Goal: Check status: Check status

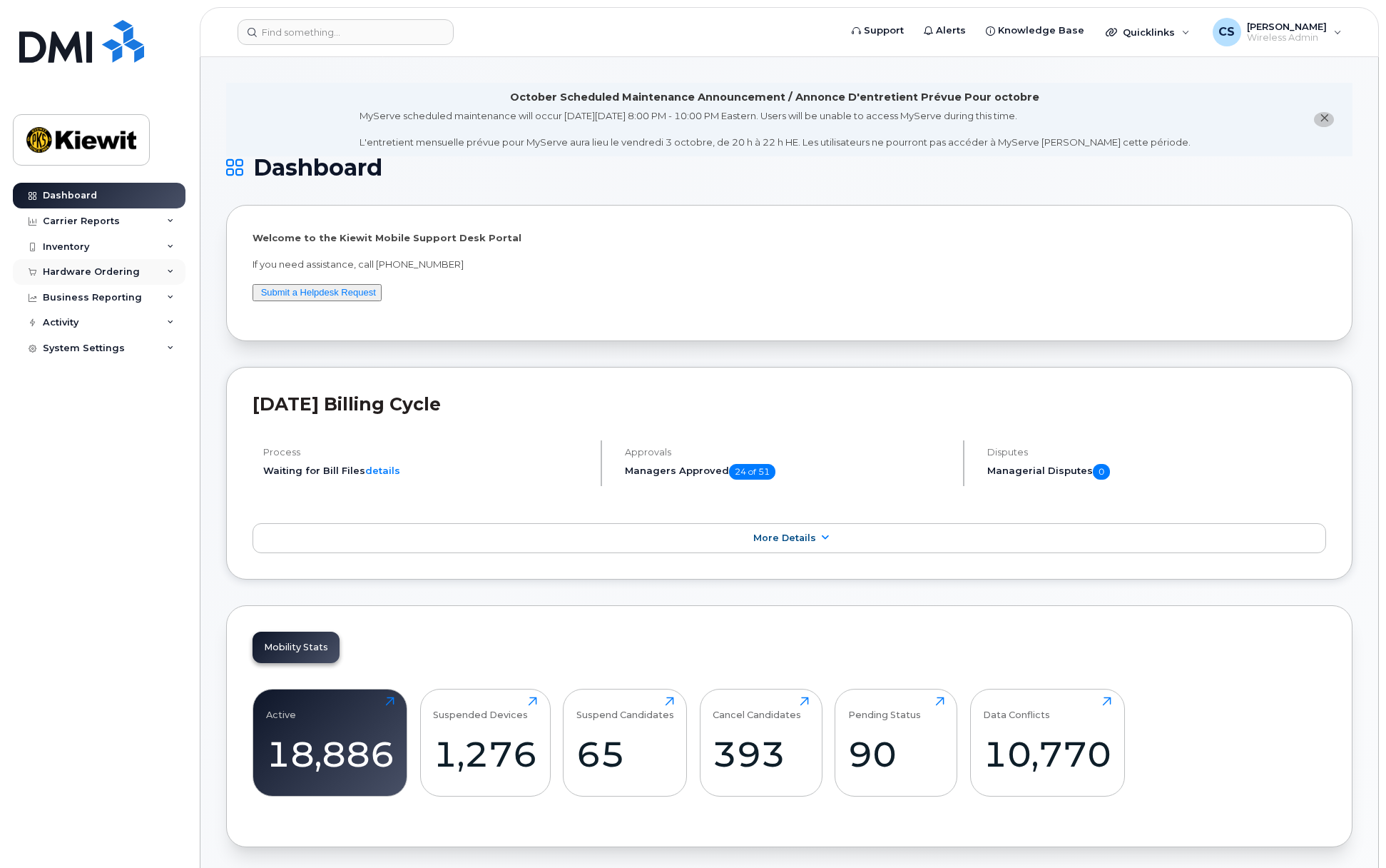
click at [86, 274] on div "Hardware Ordering" at bounding box center [92, 272] width 97 height 12
click at [76, 298] on div "Overview" at bounding box center [72, 298] width 46 height 13
click at [73, 322] on div "Orders" at bounding box center [67, 325] width 35 height 13
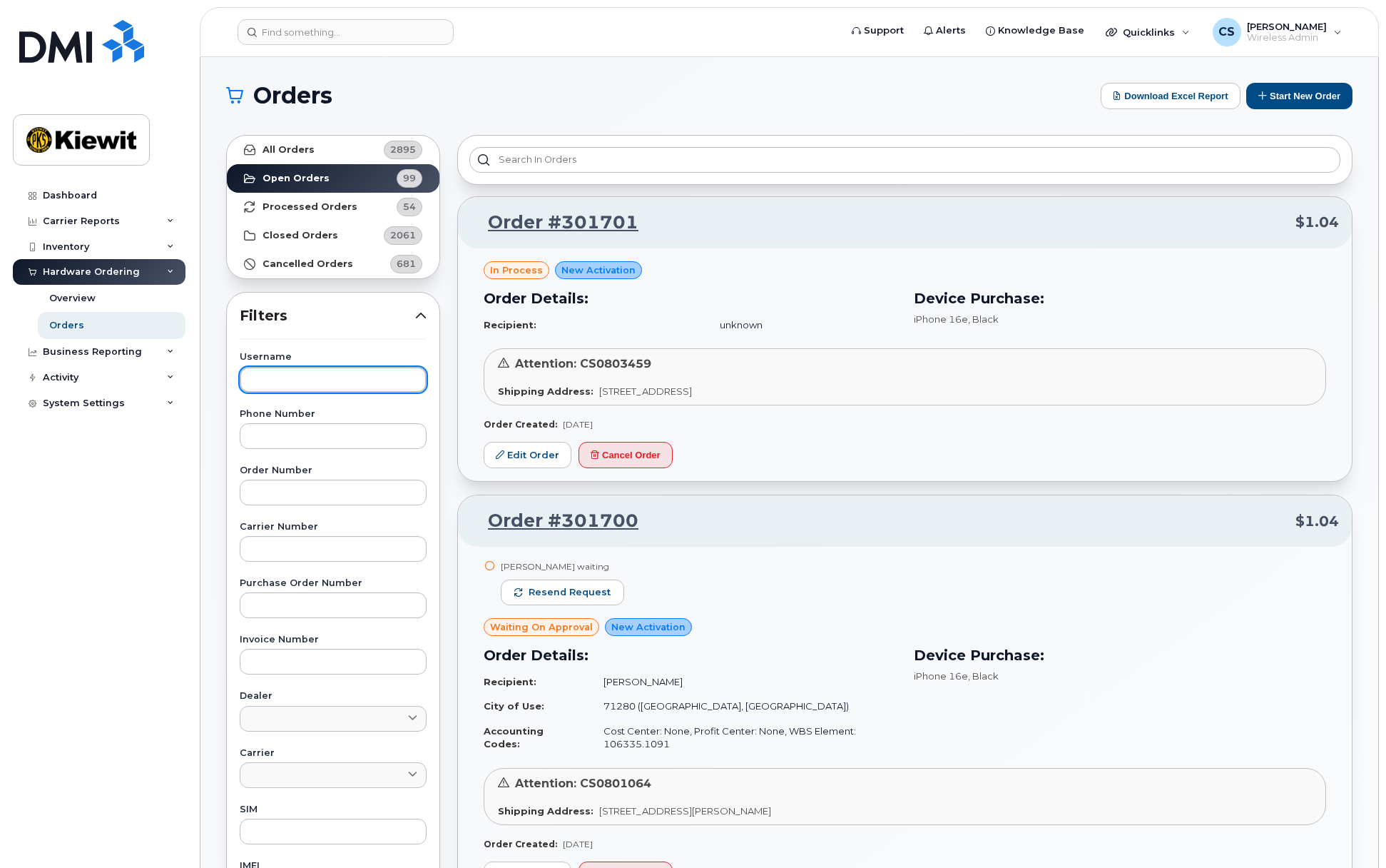
click at [334, 375] on input "text" at bounding box center [333, 379] width 187 height 26
click at [268, 145] on strong "All Orders" at bounding box center [289, 150] width 52 height 12
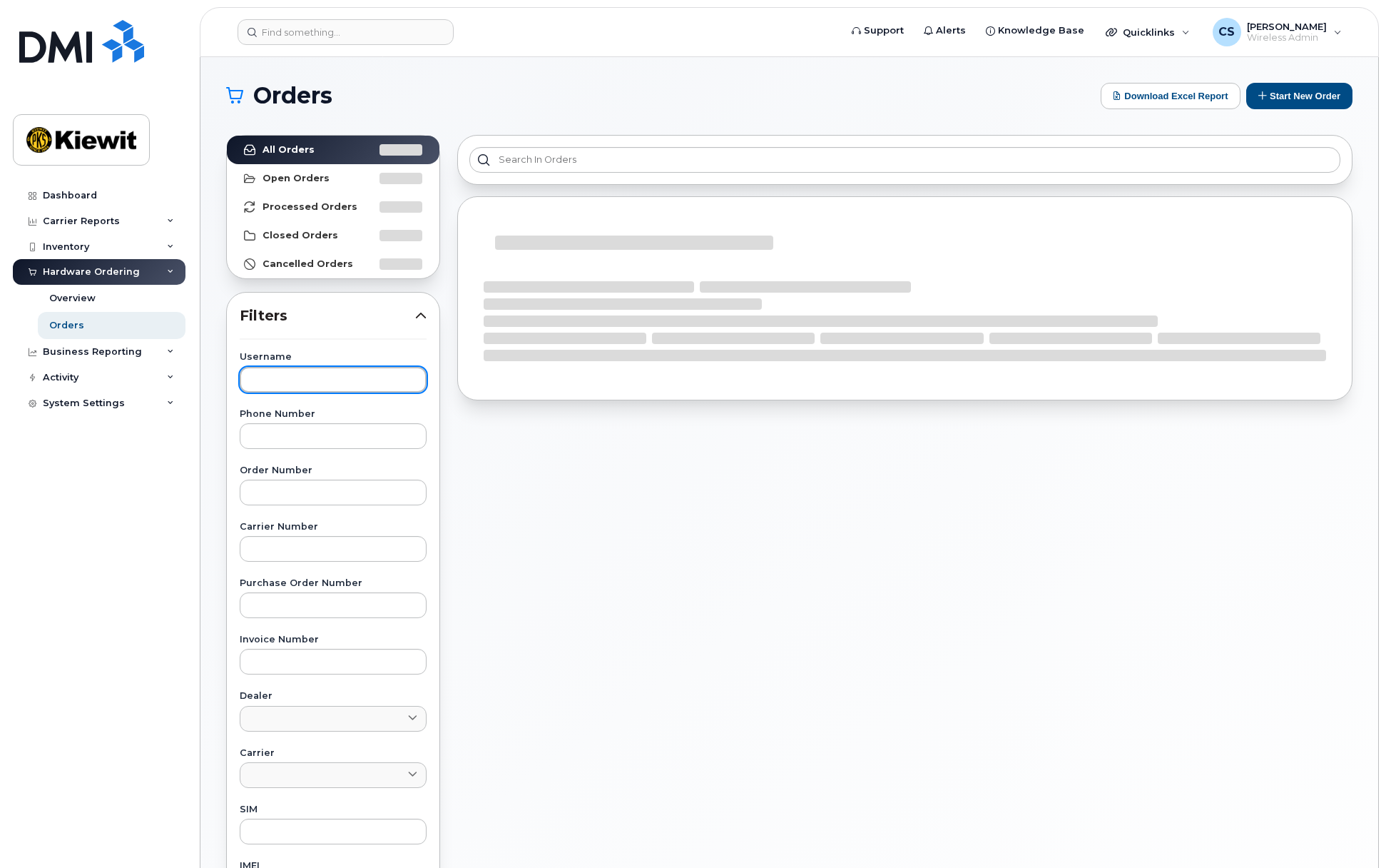
click at [319, 374] on input "text" at bounding box center [333, 379] width 187 height 26
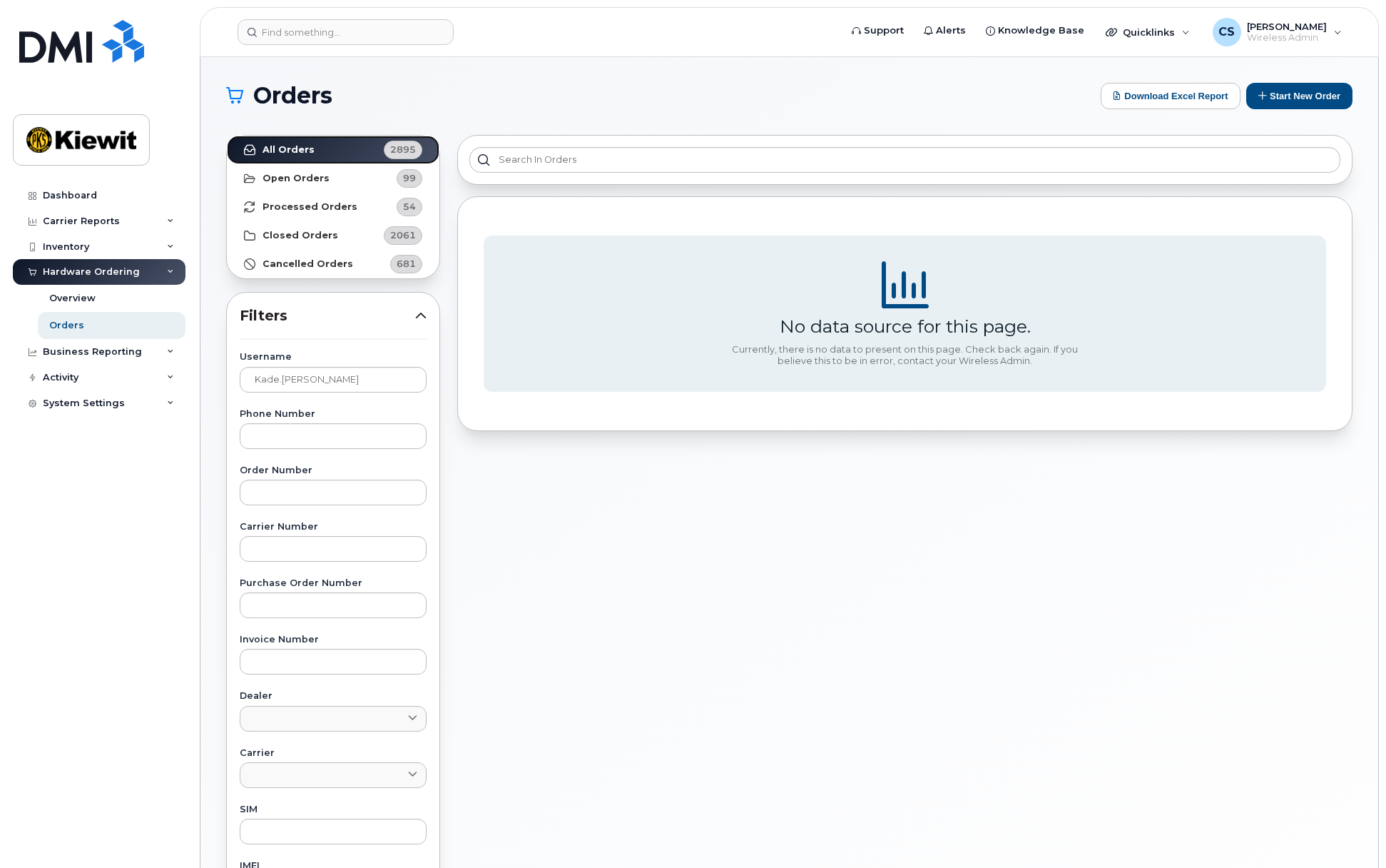
click at [327, 150] on link "All Orders 2895" at bounding box center [332, 149] width 212 height 29
click at [278, 383] on input "kade.[PERSON_NAME]" at bounding box center [333, 379] width 187 height 26
type input "[PERSON_NAME]"
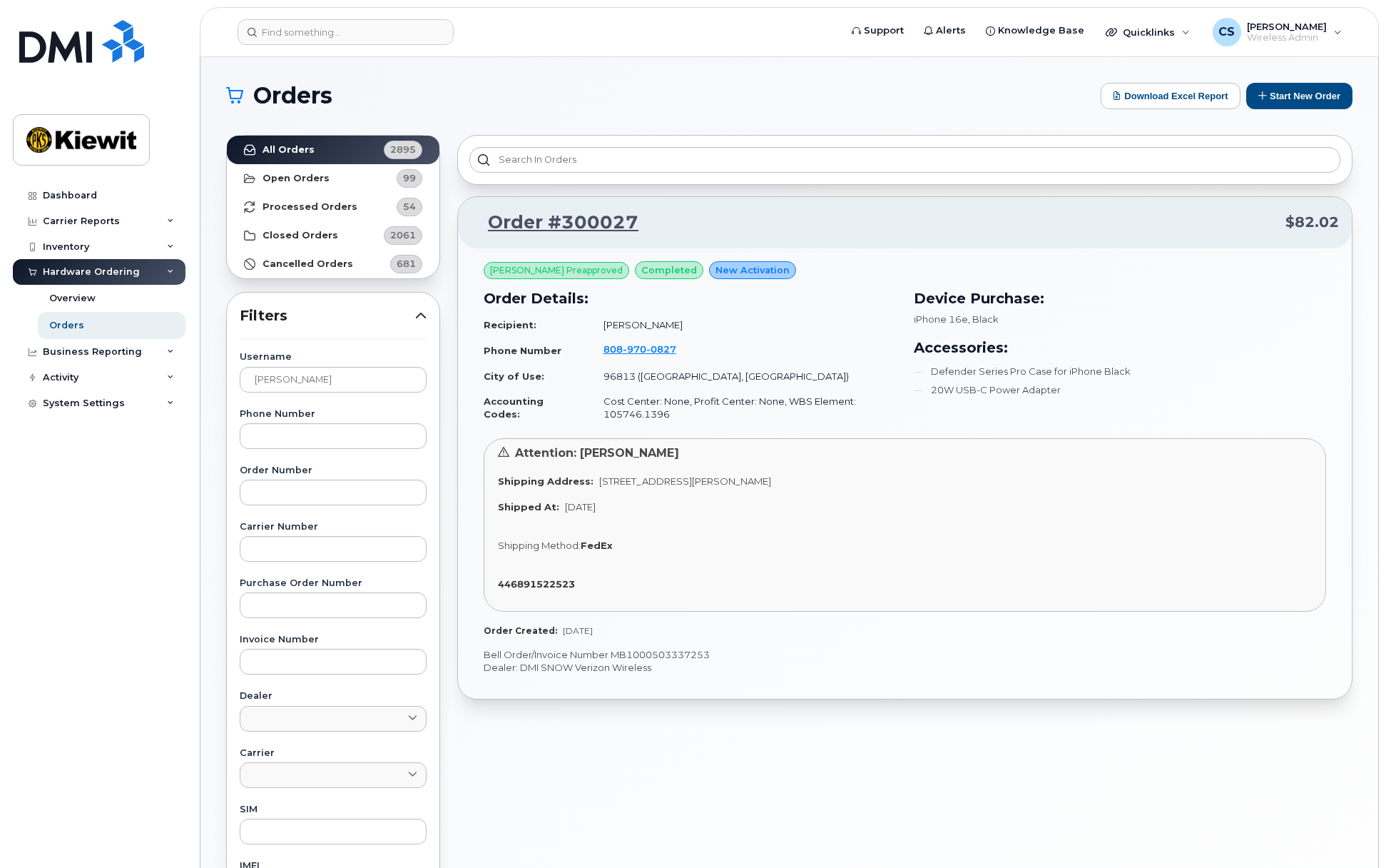
click at [600, 542] on strong "FedEx" at bounding box center [597, 546] width 32 height 12
click at [552, 582] on strong "446891522523" at bounding box center [536, 583] width 77 height 12
drag, startPoint x: 697, startPoint y: 356, endPoint x: 474, endPoint y: 326, distance: 225.0
click at [474, 326] on div "[PERSON_NAME] Preapproved completed New Activation Order Details: Recipient: [P…" at bounding box center [905, 473] width 894 height 450
click at [823, 356] on td "[PHONE_NUMBER]" at bounding box center [744, 350] width 306 height 27
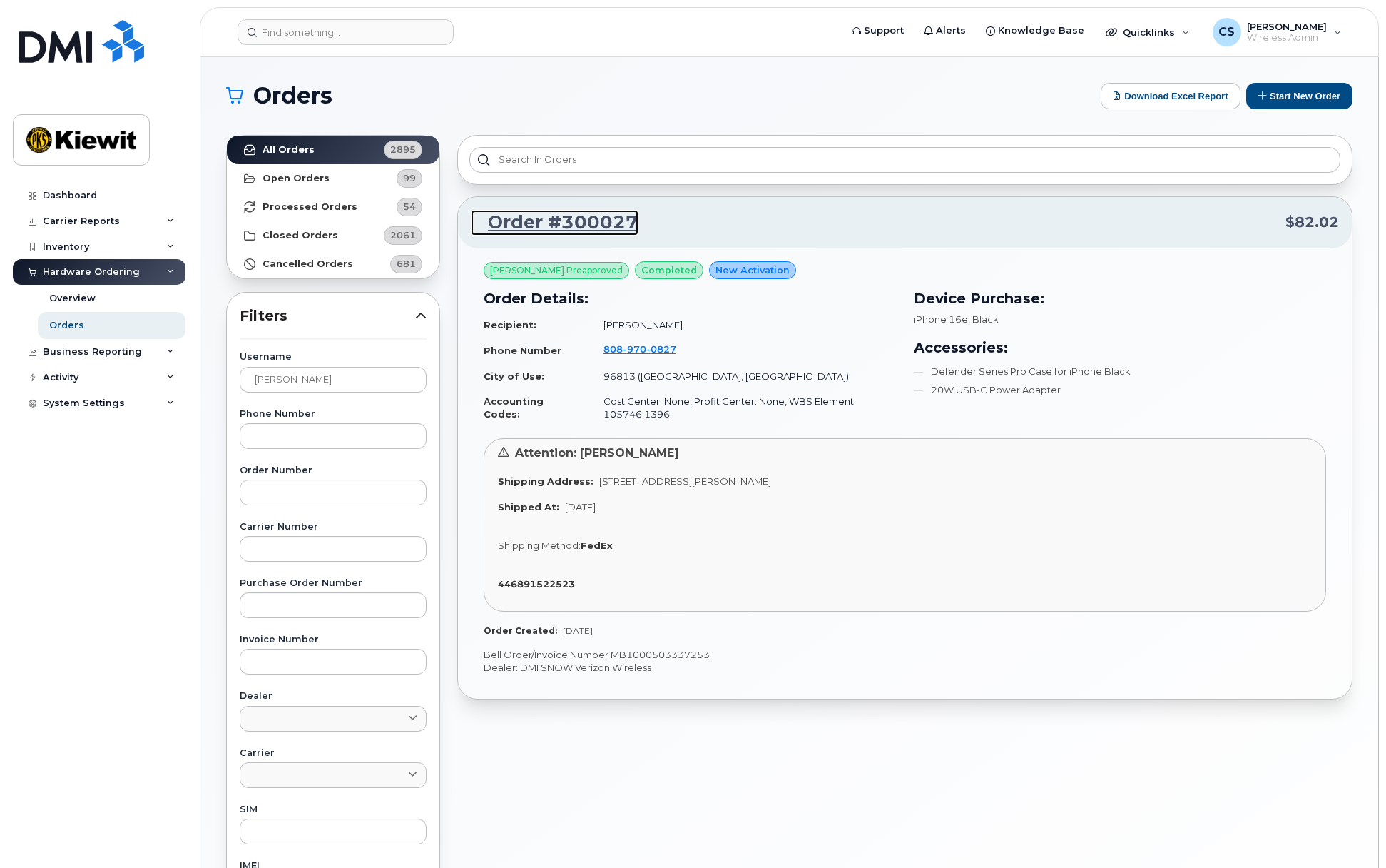
click at [616, 222] on link "Order #300027" at bounding box center [555, 222] width 168 height 26
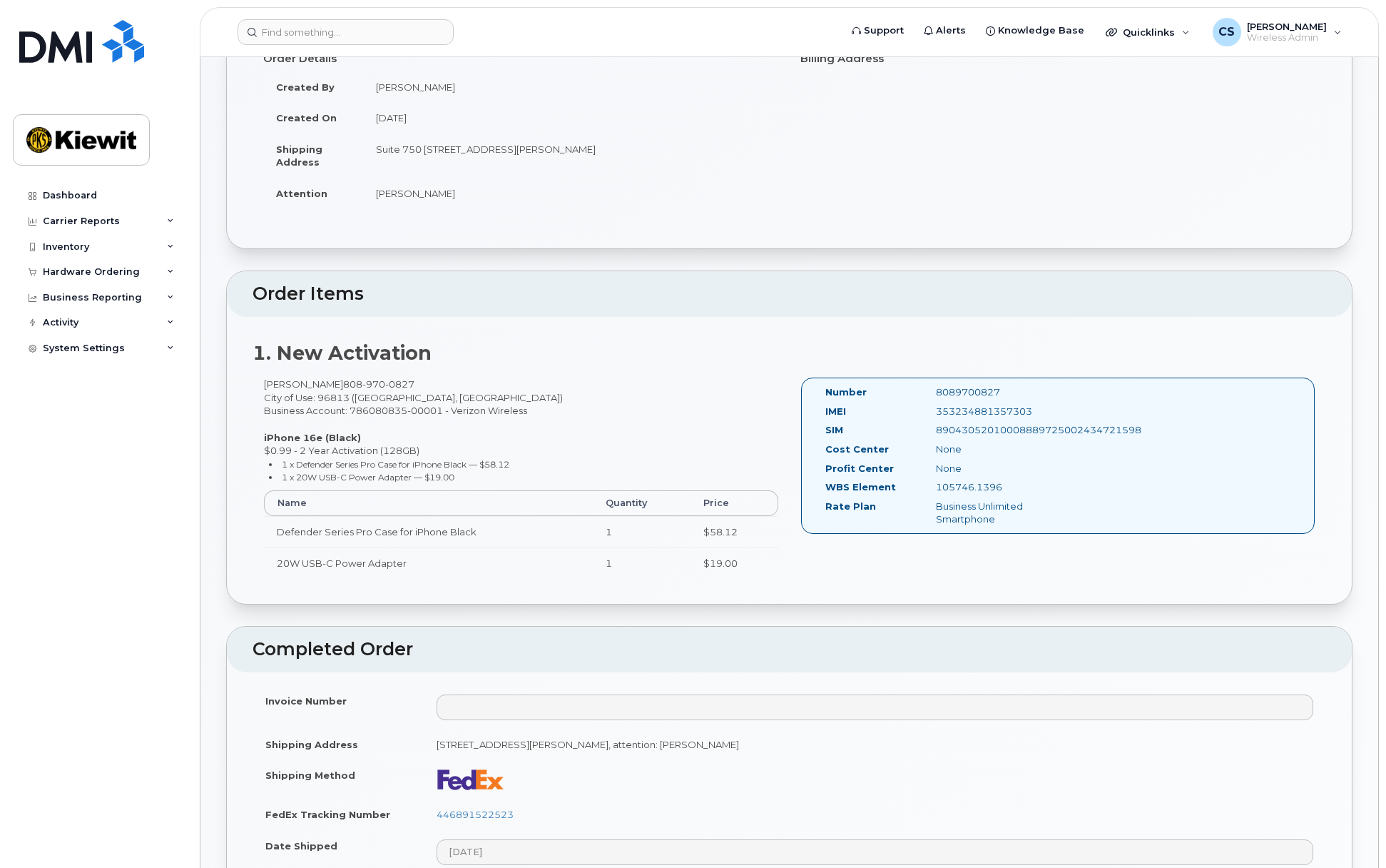
scroll to position [140, 0]
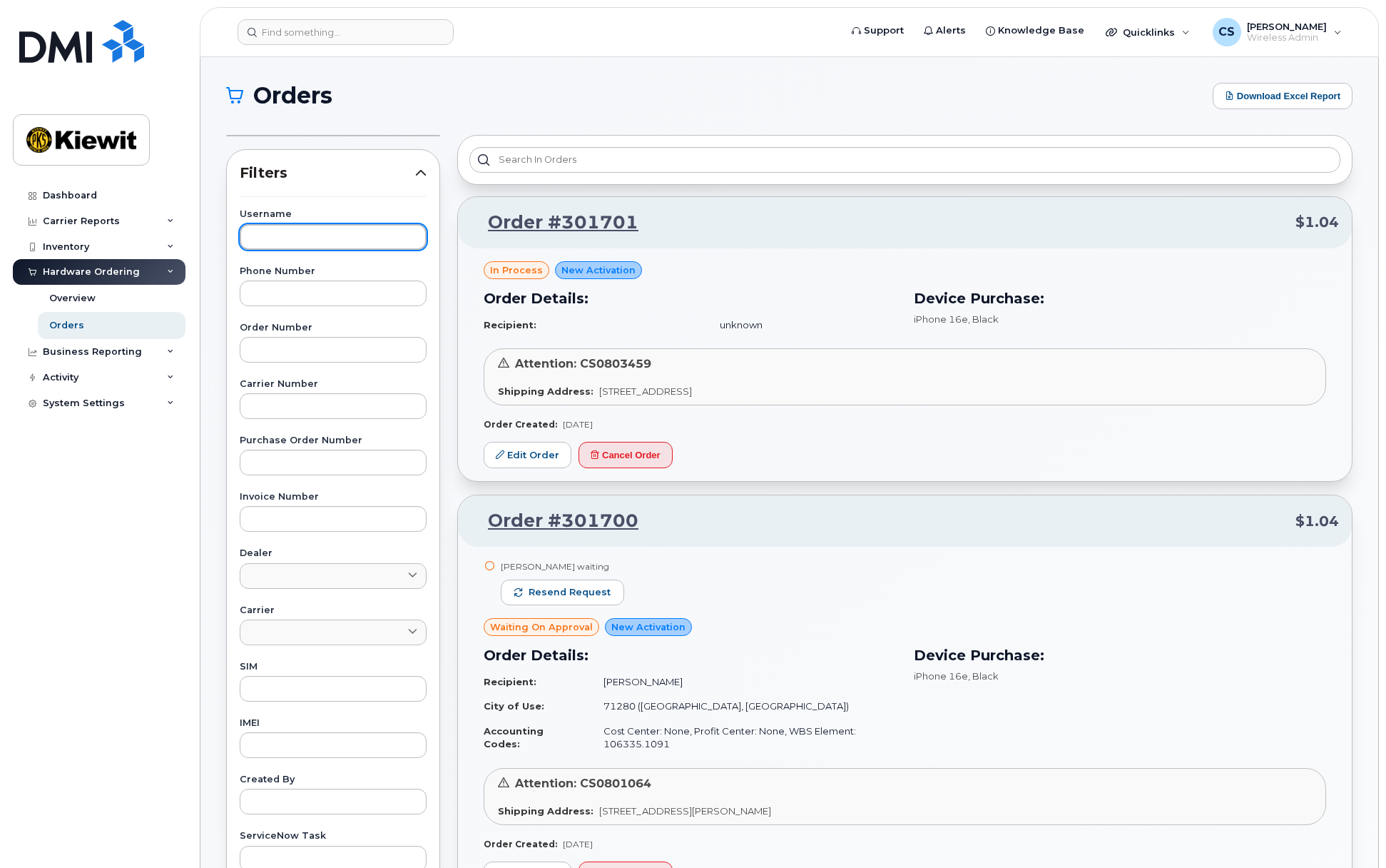
click at [295, 235] on input "text" at bounding box center [333, 237] width 187 height 26
type input "[PERSON_NAME]"
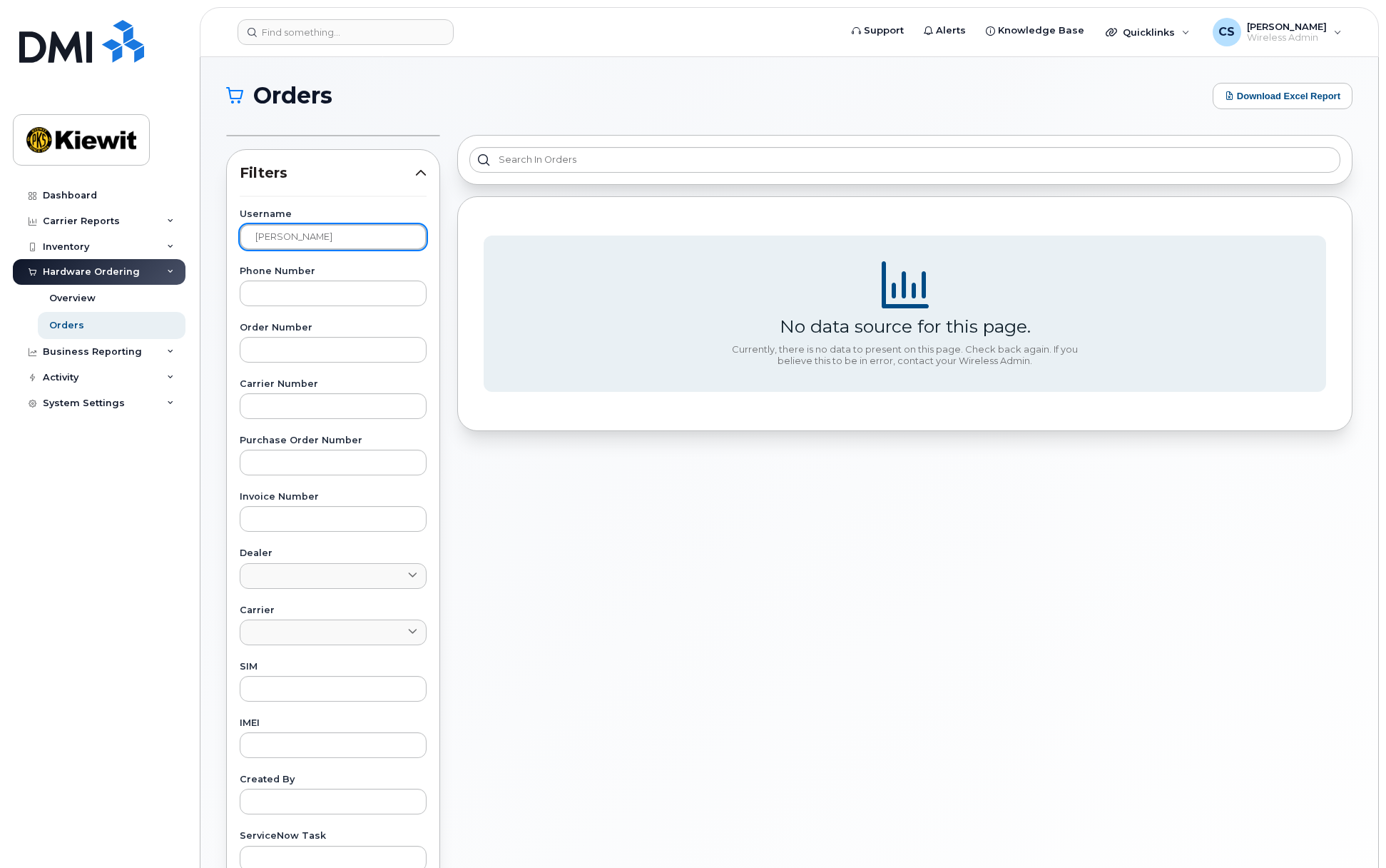
click at [316, 236] on input "[PERSON_NAME]" at bounding box center [333, 237] width 187 height 26
click at [276, 237] on input "[PERSON_NAME]" at bounding box center [333, 237] width 187 height 26
click at [287, 239] on input "[PERSON_NAME]" at bounding box center [333, 237] width 187 height 26
click at [125, 299] on link "Overview" at bounding box center [112, 298] width 148 height 27
click at [105, 301] on link "Overview" at bounding box center [112, 298] width 148 height 27
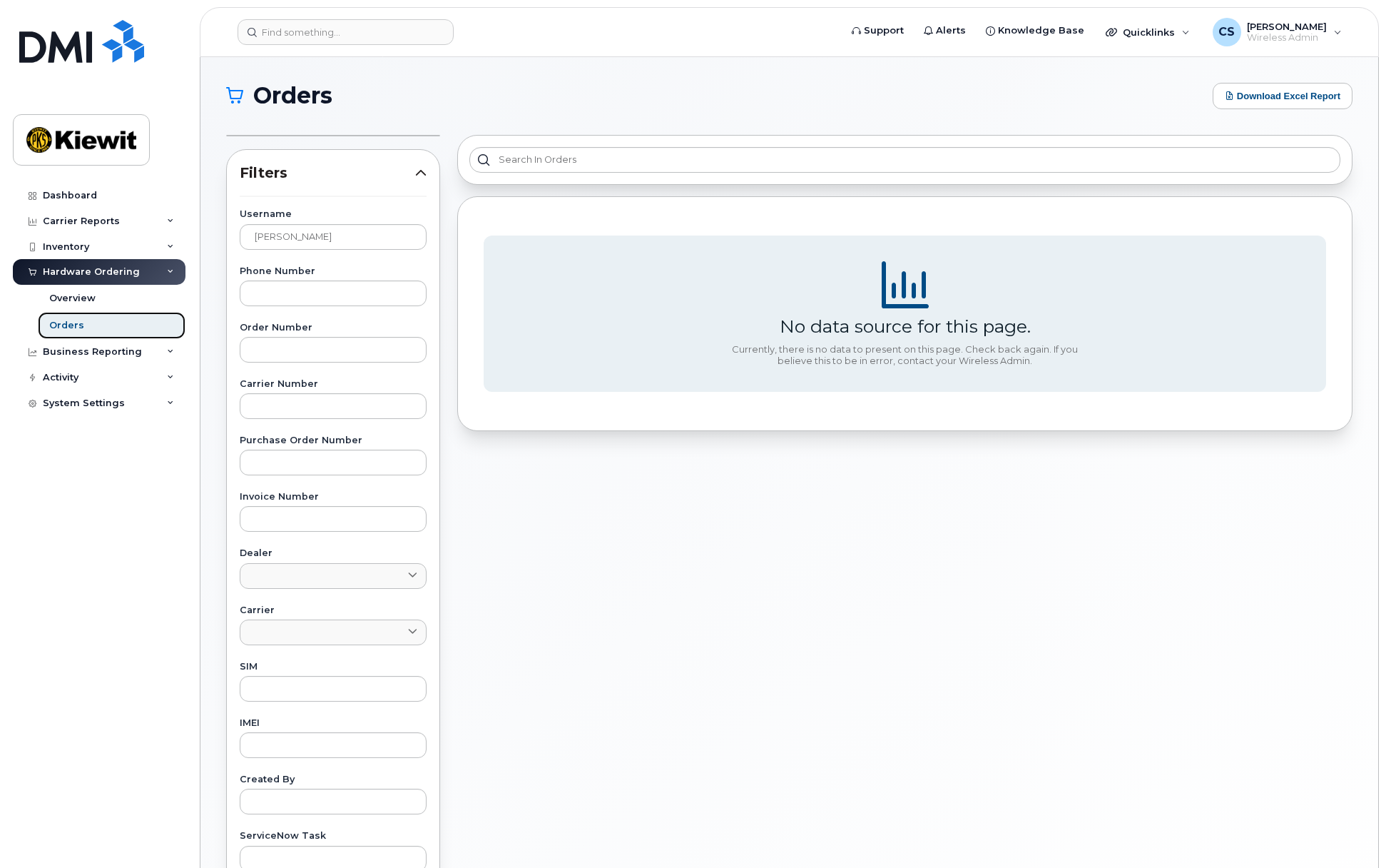
click at [105, 321] on link "Orders" at bounding box center [112, 325] width 148 height 27
click at [79, 292] on div "Overview" at bounding box center [72, 298] width 46 height 13
click at [77, 306] on link "Overview" at bounding box center [112, 298] width 148 height 27
click at [77, 316] on link "Orders" at bounding box center [112, 325] width 148 height 27
